Goal: Task Accomplishment & Management: Use online tool/utility

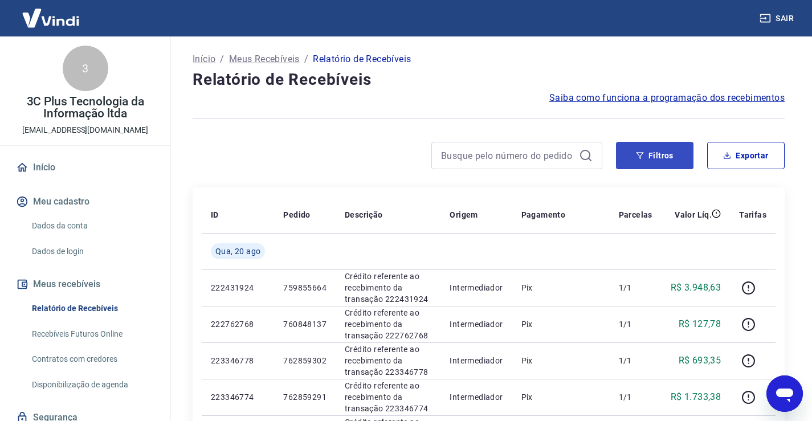
scroll to position [43, 0]
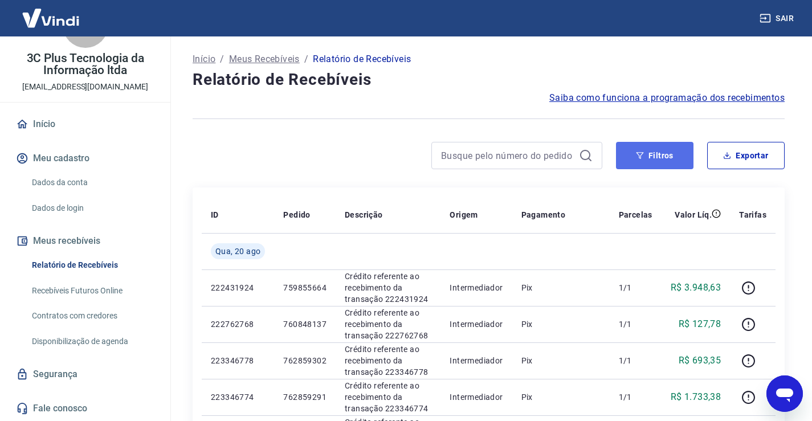
click at [633, 157] on button "Filtros" at bounding box center [654, 155] width 77 height 27
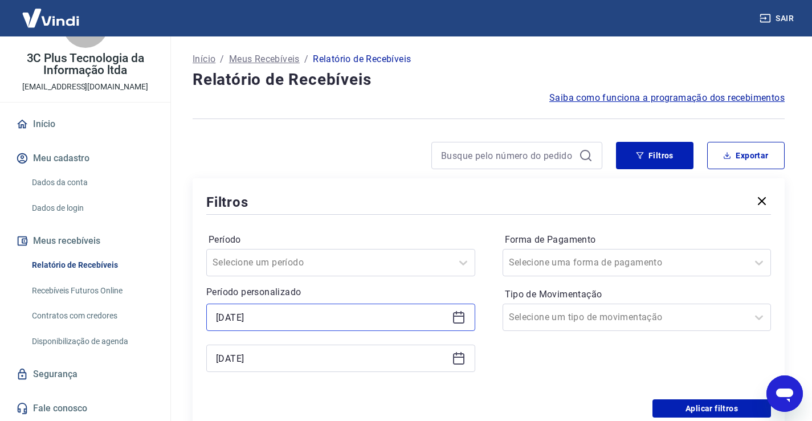
click at [250, 318] on input "[DATE]" at bounding box center [331, 317] width 231 height 17
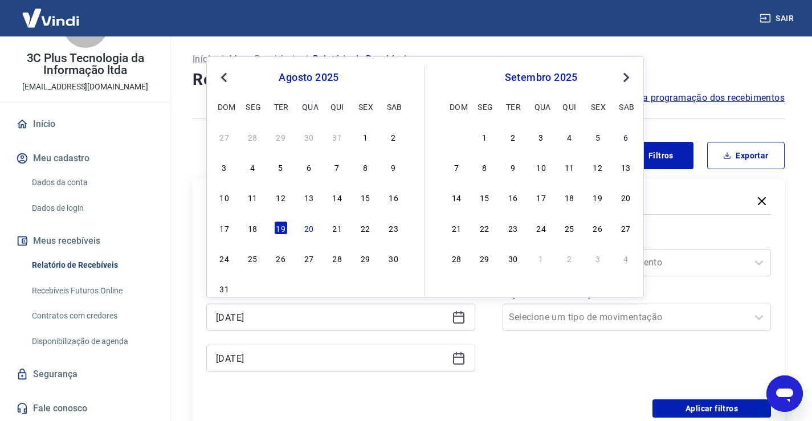
click at [300, 230] on div "17 18 19 20 21 22 23" at bounding box center [309, 227] width 186 height 17
click at [310, 227] on div "20" at bounding box center [309, 228] width 14 height 14
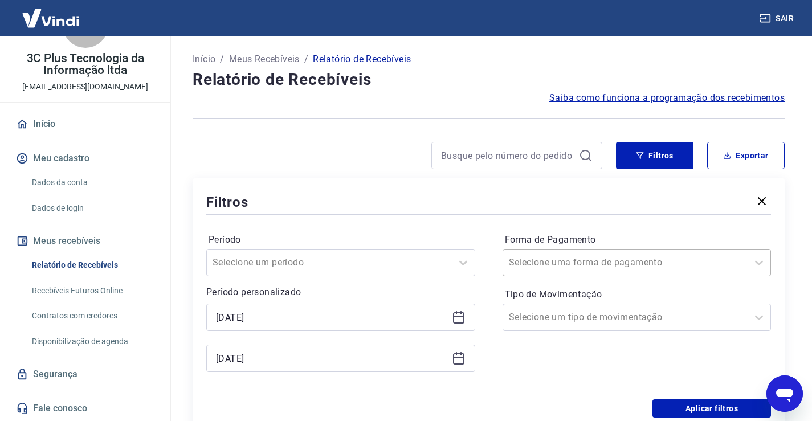
type input "[DATE]"
click at [570, 260] on input "Forma de Pagamento" at bounding box center [566, 263] width 115 height 14
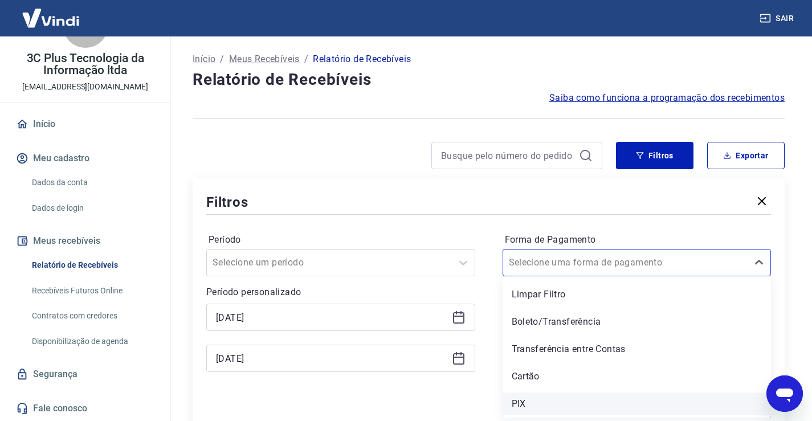
click at [552, 399] on div "PIX" at bounding box center [637, 404] width 269 height 23
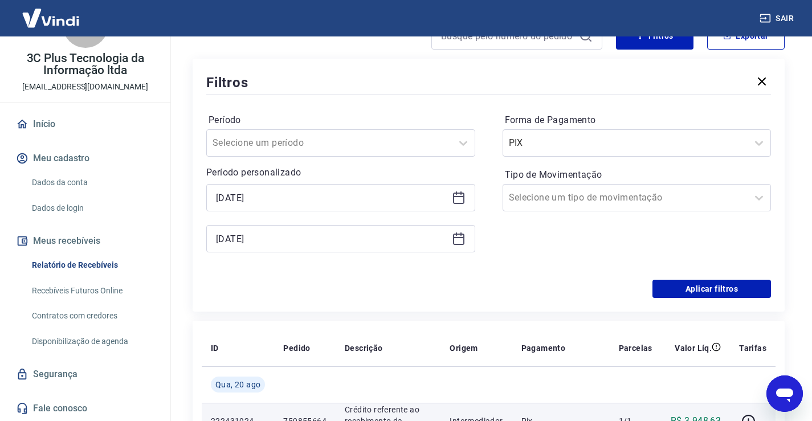
scroll to position [171, 0]
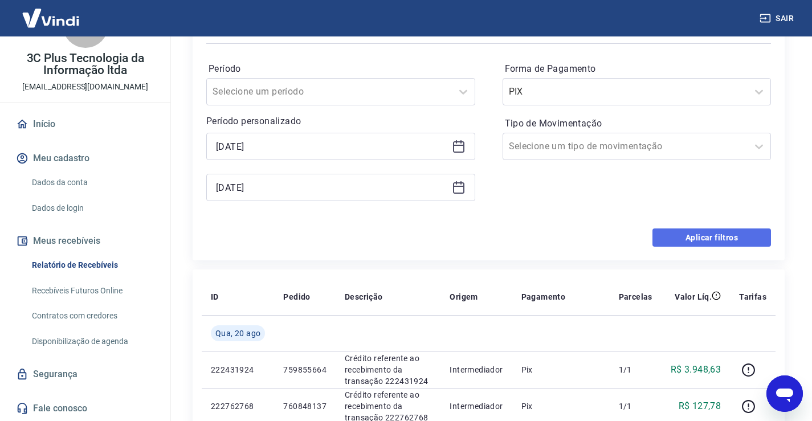
click at [676, 240] on button "Aplicar filtros" at bounding box center [711, 238] width 119 height 18
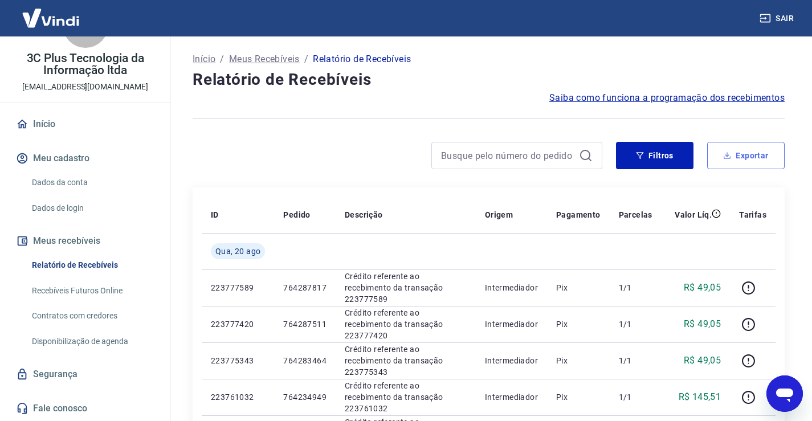
click at [738, 160] on button "Exportar" at bounding box center [745, 155] width 77 height 27
type input "[DATE]"
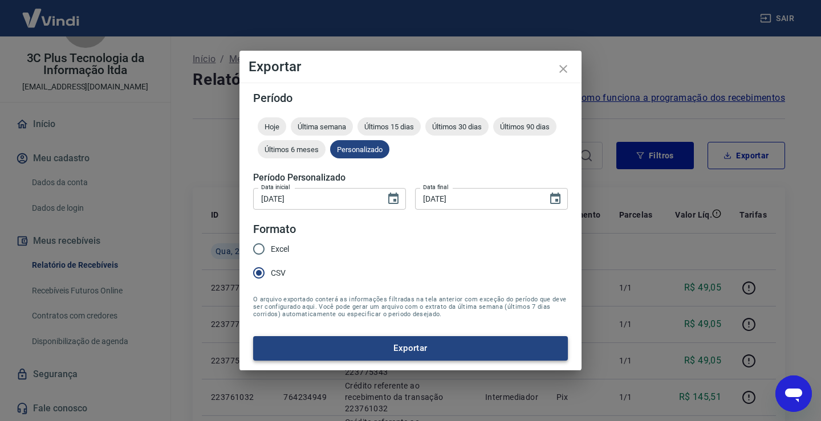
click at [336, 348] on button "Exportar" at bounding box center [410, 348] width 315 height 24
